Goal: Submit feedback/report problem: Submit feedback/report problem

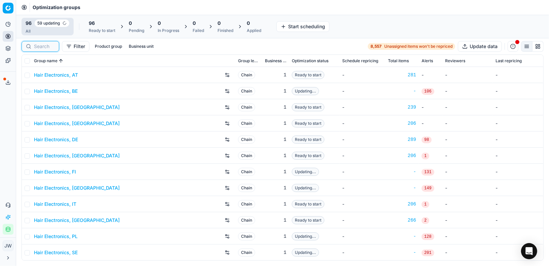
click at [43, 45] on input at bounding box center [44, 46] width 21 height 7
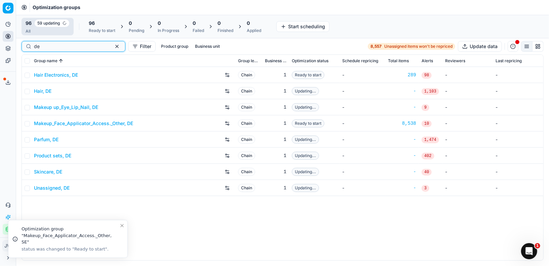
type input "de"
click at [49, 138] on link "Parfum, DE" at bounding box center [46, 139] width 25 height 7
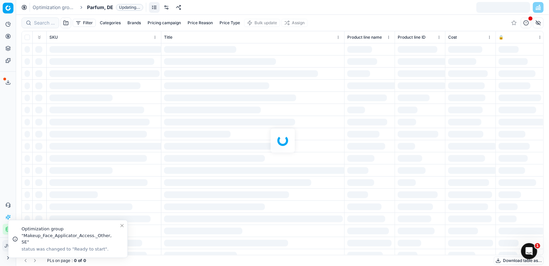
click at [49, 23] on div at bounding box center [282, 140] width 533 height 251
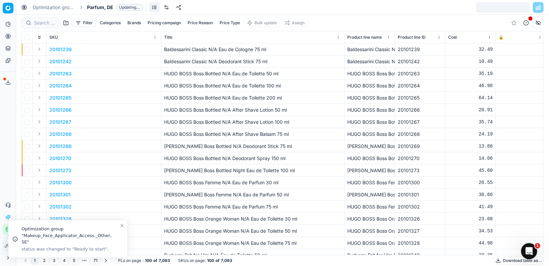
click at [49, 23] on div "Filter Categories Brands Pricing campaign Price Reason Price Type Bulk update A…" at bounding box center [282, 140] width 533 height 251
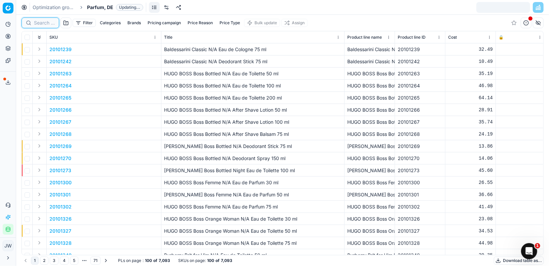
click at [49, 23] on input at bounding box center [44, 23] width 21 height 7
paste input "80003091-100"
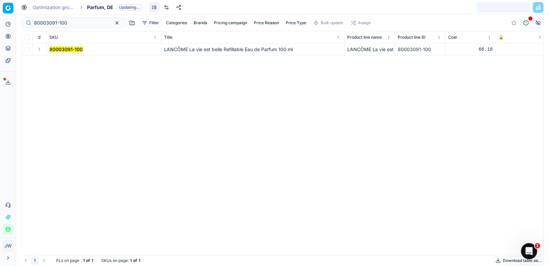
click at [40, 47] on button "Expand" at bounding box center [39, 49] width 8 height 8
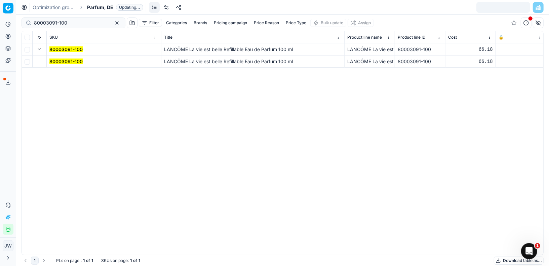
click at [57, 63] on mark "80003091-100" at bounding box center [65, 62] width 33 height 6
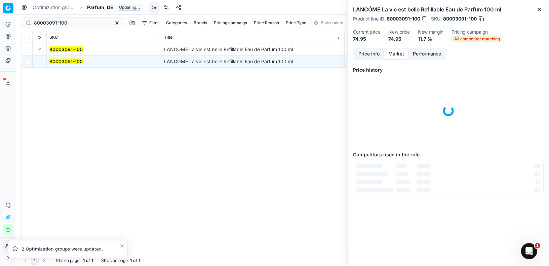
click at [396, 52] on button "Market" at bounding box center [396, 54] width 25 height 10
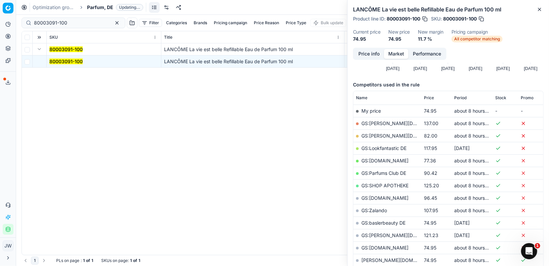
scroll to position [71, 0]
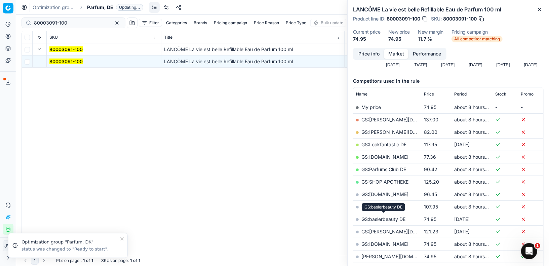
click at [390, 217] on link "GS:baslerbeauty DE" at bounding box center [384, 219] width 44 height 6
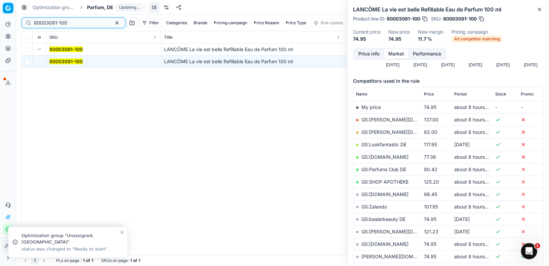
drag, startPoint x: 75, startPoint y: 20, endPoint x: 0, endPoint y: 18, distance: 75.0
click at [0, 18] on div "Pricing platform Analytics Pricing Product portfolio Templates Export service 1…" at bounding box center [274, 133] width 549 height 266
paste input "69829"
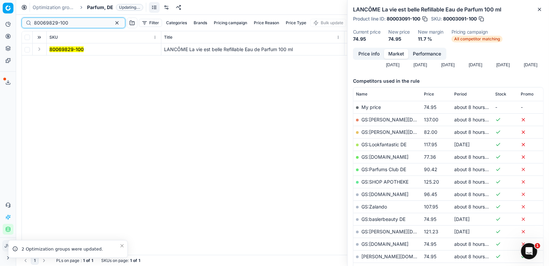
type input "80069829-100"
click at [43, 50] on td at bounding box center [40, 49] width 14 height 12
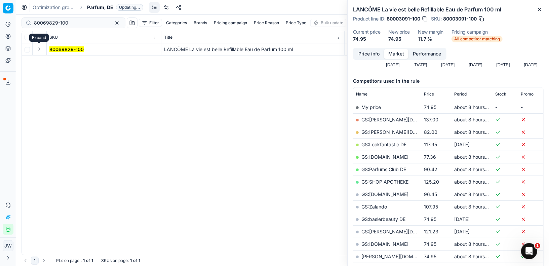
click at [36, 49] on button "Expand" at bounding box center [39, 49] width 8 height 8
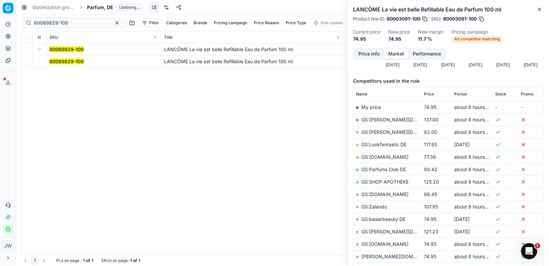
click at [59, 62] on mark "80069829-100" at bounding box center [66, 62] width 34 height 6
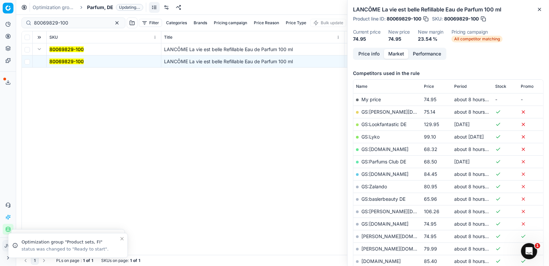
scroll to position [80, 0]
drag, startPoint x: 384, startPoint y: 232, endPoint x: 402, endPoint y: 221, distance: 20.4
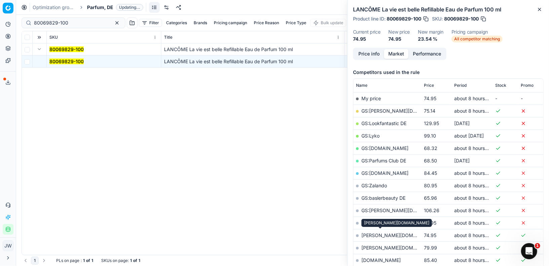
click at [402, 221] on link "GS:[DOMAIN_NAME]" at bounding box center [385, 223] width 47 height 6
click at [388, 232] on link "[PERSON_NAME][DOMAIN_NAME]" at bounding box center [401, 235] width 78 height 6
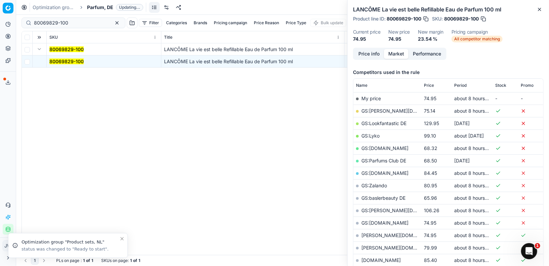
click at [372, 52] on button "Price info" at bounding box center [369, 54] width 30 height 10
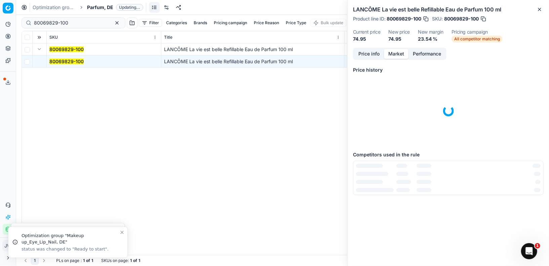
scroll to position [0, 0]
click at [395, 58] on button "Market" at bounding box center [396, 54] width 25 height 10
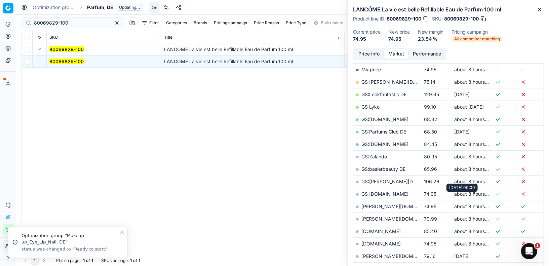
scroll to position [132, 0]
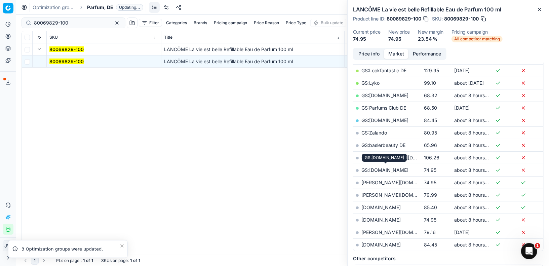
click at [386, 167] on link "GS:[DOMAIN_NAME]" at bounding box center [385, 170] width 47 height 6
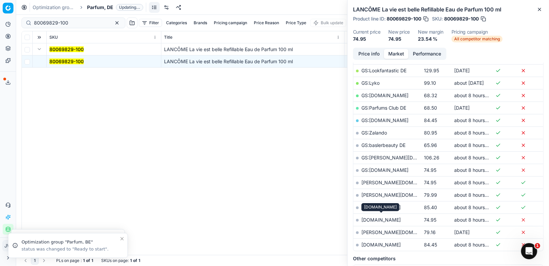
click at [377, 220] on link "[DOMAIN_NAME]" at bounding box center [381, 220] width 39 height 6
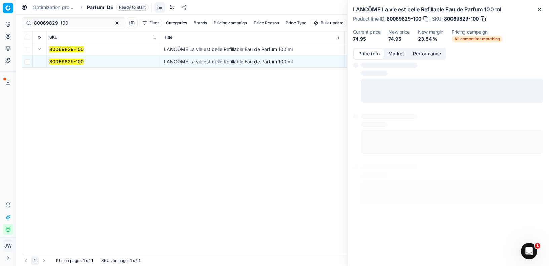
click at [367, 52] on button "Price info" at bounding box center [369, 54] width 30 height 10
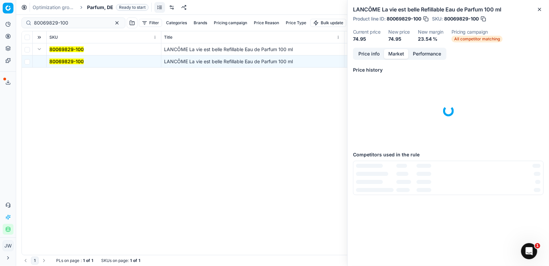
click at [402, 54] on button "Market" at bounding box center [396, 54] width 25 height 10
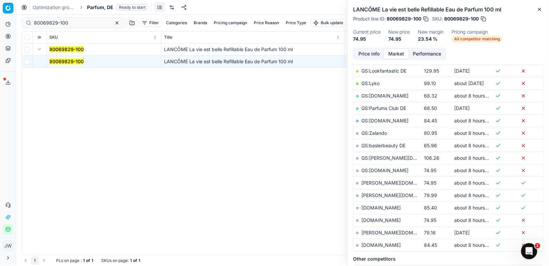
scroll to position [133, 0]
click at [380, 218] on link "[DOMAIN_NAME]" at bounding box center [381, 219] width 39 height 6
click at [424, 20] on button "button" at bounding box center [426, 18] width 7 height 7
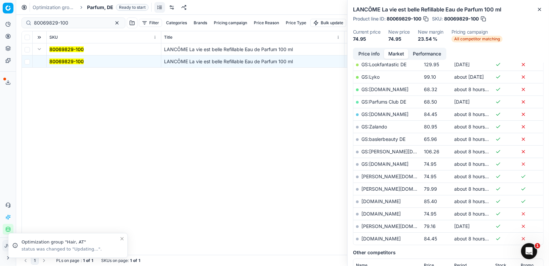
scroll to position [143, 0]
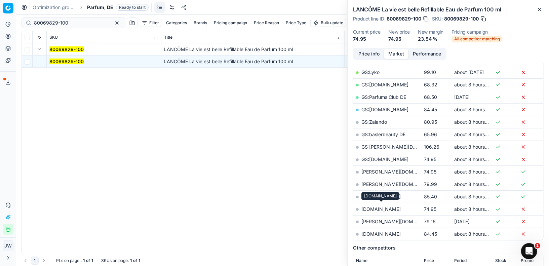
click at [394, 207] on link "[DOMAIN_NAME]" at bounding box center [381, 209] width 39 height 6
click at [425, 18] on button "button" at bounding box center [426, 18] width 7 height 7
click at [8, 207] on icon at bounding box center [9, 206] width 2 height 1
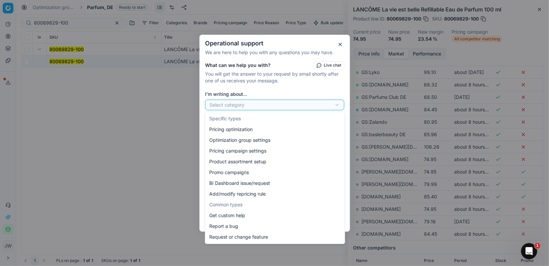
click at [239, 103] on div "Operational support We are here to help you with any questions you may have. Wh…" at bounding box center [274, 133] width 549 height 266
select select "241"
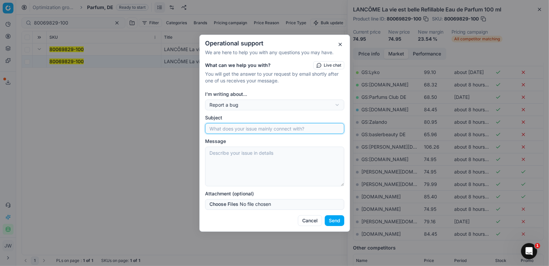
click at [241, 133] on input "Subject" at bounding box center [274, 128] width 133 height 10
paste input "80069829-100"
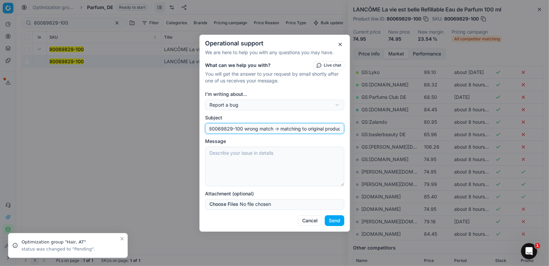
scroll to position [0, 2]
drag, startPoint x: 305, startPoint y: 128, endPoint x: 354, endPoint y: 128, distance: 49.1
click at [354, 128] on div "Operational support We are here to help you with any questions you may have. Wh…" at bounding box center [274, 133] width 549 height 266
click at [305, 128] on input "80069829-100 wrong match -> matching to original product" at bounding box center [274, 128] width 133 height 10
drag, startPoint x: 278, startPoint y: 128, endPoint x: 363, endPoint y: 131, distance: 85.1
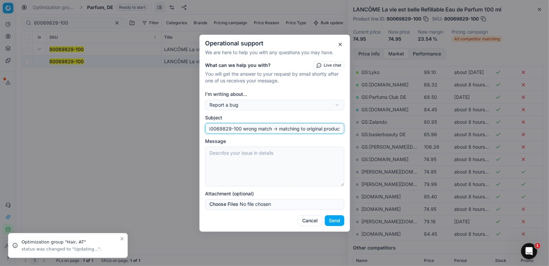
click at [363, 131] on div "Operational support We are here to help you with any questions you may have. Wh…" at bounding box center [274, 133] width 549 height 266
click at [281, 128] on input "80069829-100 wrong match -> matching to original product" at bounding box center [274, 128] width 133 height 10
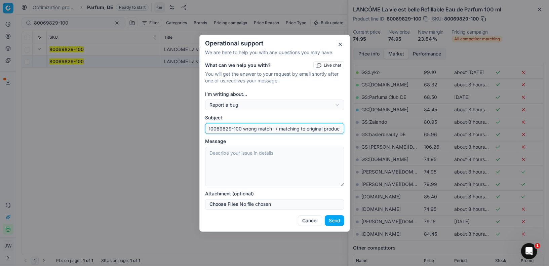
drag, startPoint x: 272, startPoint y: 128, endPoint x: 347, endPoint y: 130, distance: 74.7
click at [347, 130] on div "What can we help you with? Live chat You will get the answer to your request by…" at bounding box center [275, 135] width 150 height 149
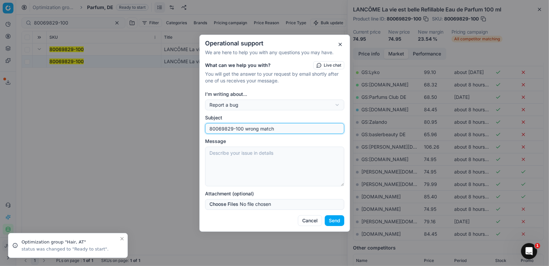
scroll to position [0, 0]
type input "80069829-100 wrong match"
click at [221, 161] on textarea "Message" at bounding box center [274, 167] width 139 height 40
paste textarea "80069829-100"
drag, startPoint x: 277, startPoint y: 128, endPoint x: 199, endPoint y: 127, distance: 78.4
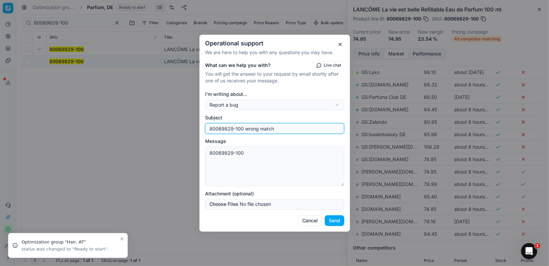
click at [199, 127] on div "Operational support We are here to help you with any questions you may have. Wh…" at bounding box center [274, 133] width 549 height 266
click at [252, 149] on textarea "80069829-100" at bounding box center [274, 167] width 139 height 40
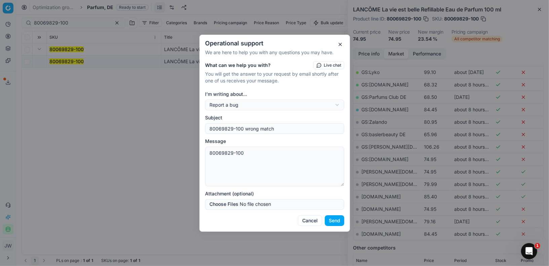
drag, startPoint x: 246, startPoint y: 153, endPoint x: 207, endPoint y: 150, distance: 39.5
click at [207, 150] on textarea "80069829-100" at bounding box center [274, 167] width 139 height 40
paste textarea "wrong match"
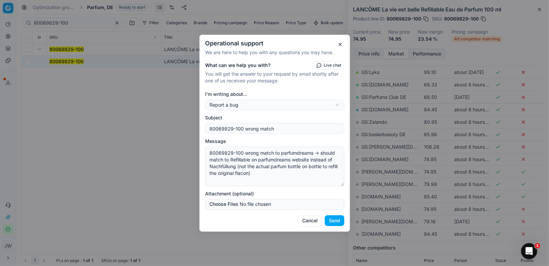
click at [259, 153] on textarea "80069829-100 wrong match to parfumdreams -> should match to Refillable on parfu…" at bounding box center [274, 167] width 139 height 40
type textarea "80069829-100 wrong onsite match to parfumdreams -> should match to Refillable o…"
click at [330, 219] on button "Send" at bounding box center [335, 220] width 20 height 11
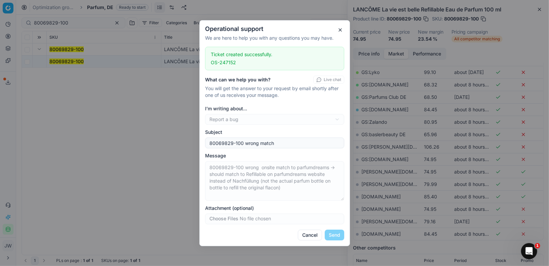
click at [341, 30] on button "button" at bounding box center [340, 30] width 8 height 8
